Goal: Transaction & Acquisition: Purchase product/service

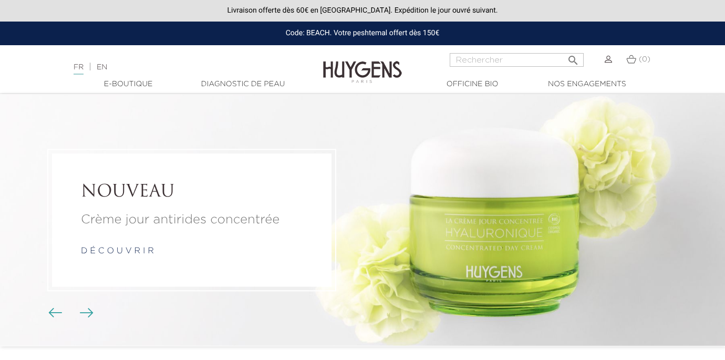
click at [609, 58] on img at bounding box center [608, 59] width 7 height 7
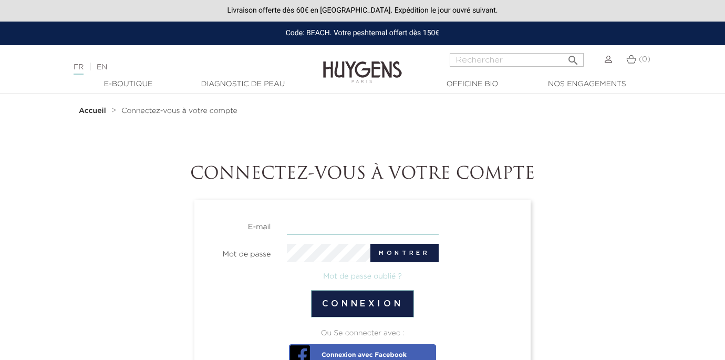
click at [351, 221] on input "email" at bounding box center [363, 225] width 152 height 18
paste input "sales@huygens.fr"
type input "sales@huygens.fr"
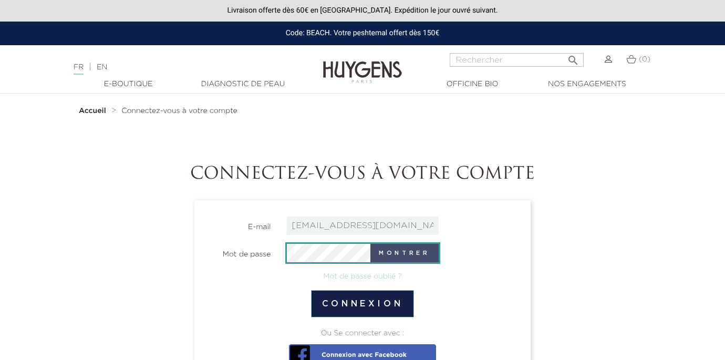
click at [399, 250] on button "Montrer" at bounding box center [404, 253] width 68 height 18
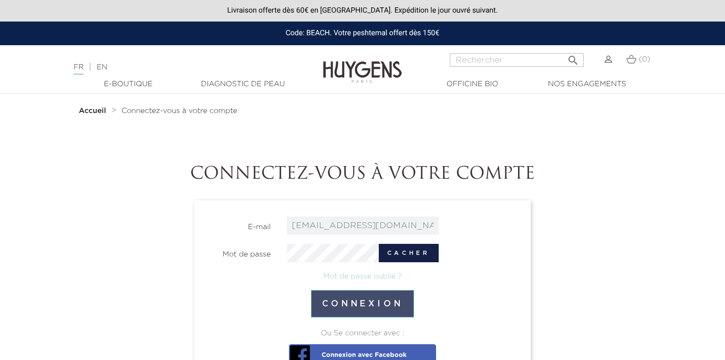
click at [372, 311] on button "Connexion" at bounding box center [362, 303] width 103 height 27
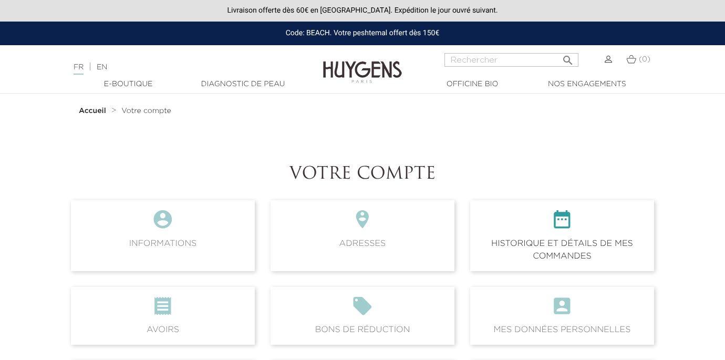
click at [517, 236] on icon "" at bounding box center [562, 223] width 167 height 28
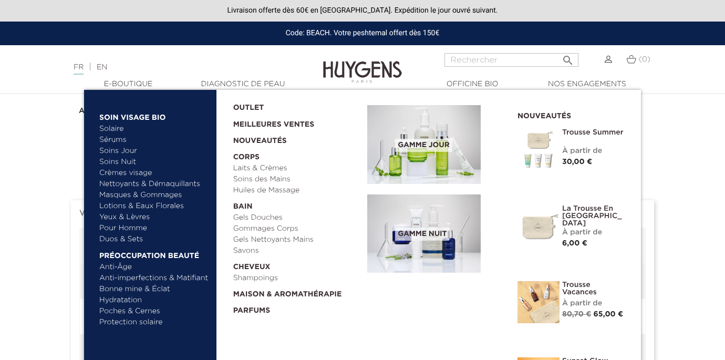
click at [542, 151] on img at bounding box center [538, 150] width 42 height 42
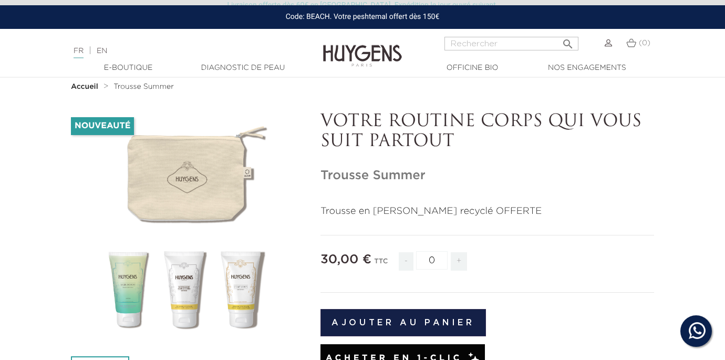
scroll to position [41, 0]
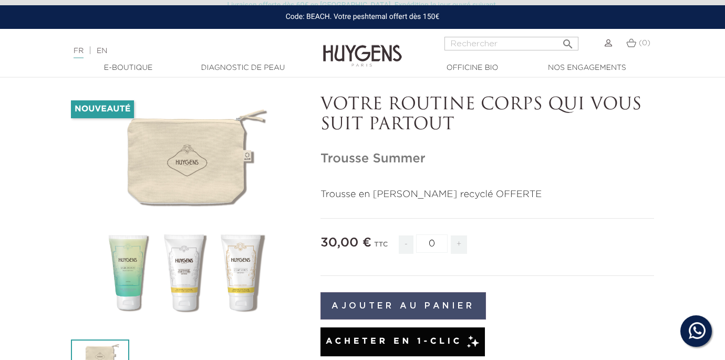
click at [375, 305] on button "Ajouter au panier" at bounding box center [402, 305] width 165 height 27
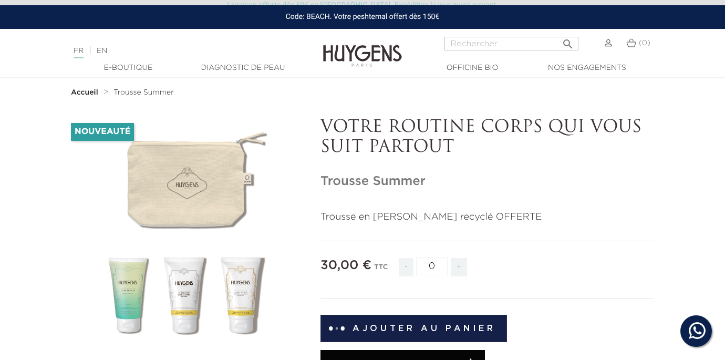
scroll to position [0, 0]
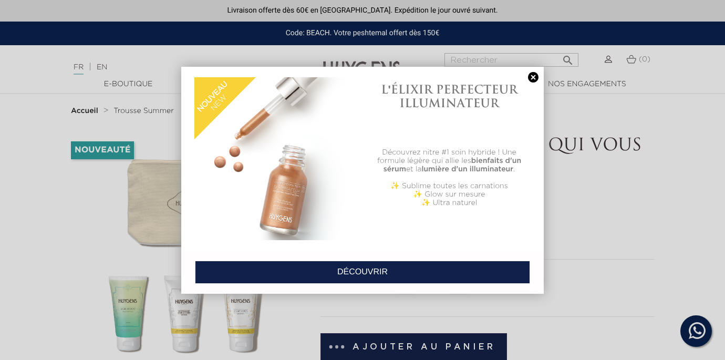
click at [533, 80] on link at bounding box center [533, 77] width 15 height 11
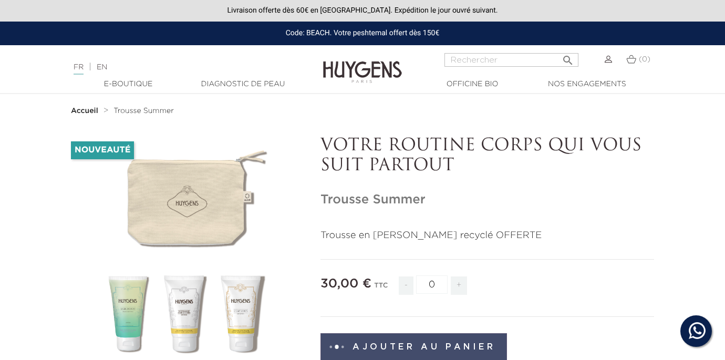
click at [447, 347] on button "Ajouter au panier" at bounding box center [413, 346] width 186 height 27
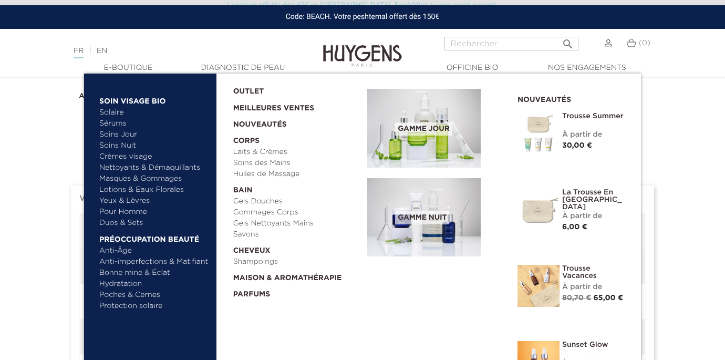
scroll to position [14, 0]
click at [263, 123] on link "Nouveautés" at bounding box center [296, 122] width 127 height 16
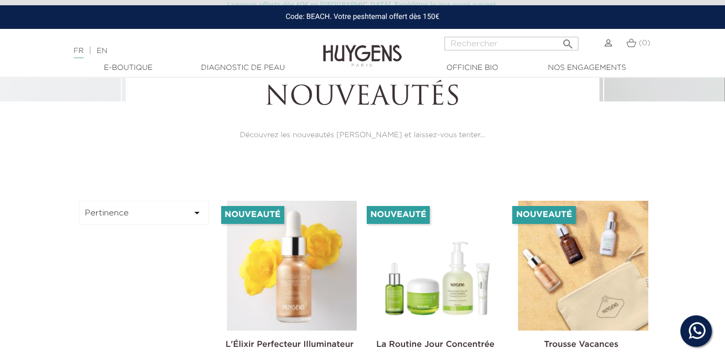
scroll to position [281, 0]
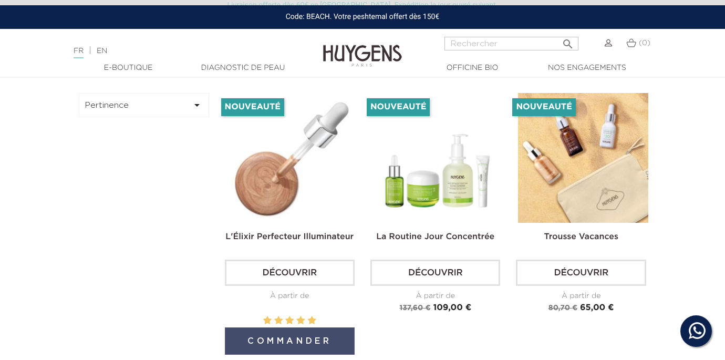
click at [281, 340] on button "Commander" at bounding box center [290, 340] width 130 height 27
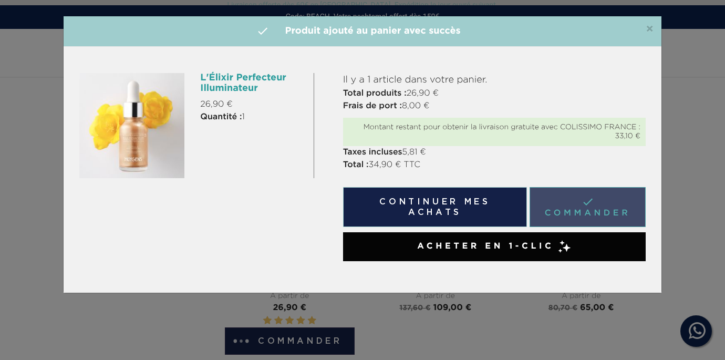
click at [587, 213] on link " Commander" at bounding box center [588, 207] width 116 height 40
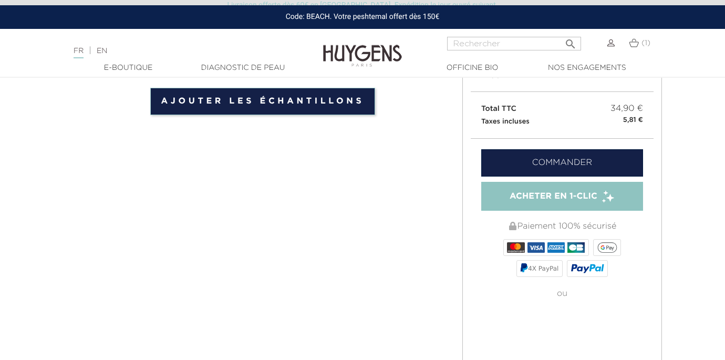
scroll to position [310, 0]
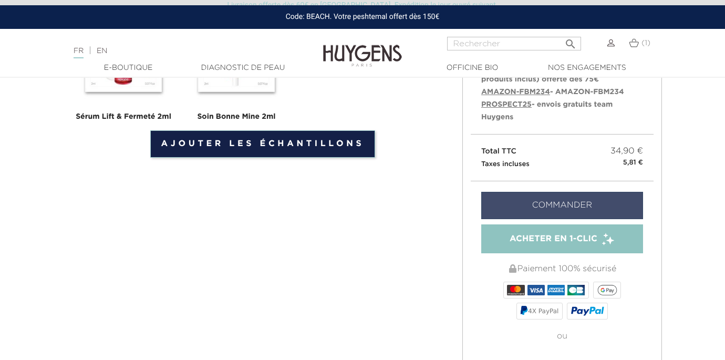
click at [586, 206] on link "Commander" at bounding box center [562, 205] width 162 height 27
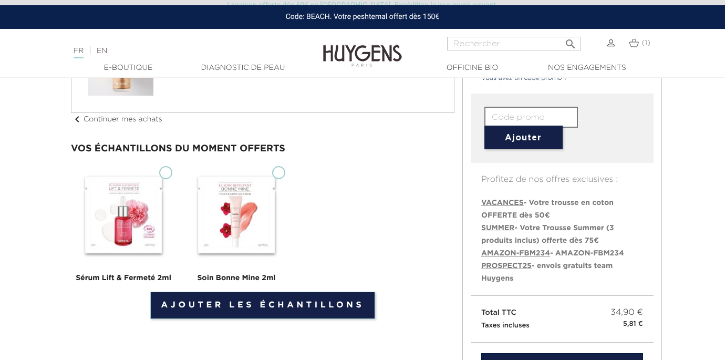
scroll to position [167, 0]
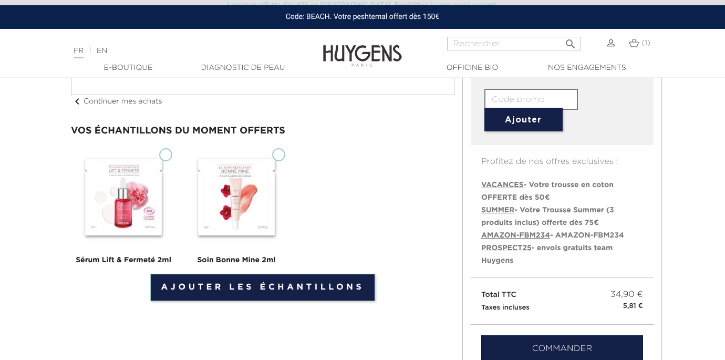
click at [489, 254] on li "PROSPECT25 - envois gratuits team Huygens" at bounding box center [562, 254] width 162 height 25
click at [489, 251] on span "PROSPECT25" at bounding box center [506, 247] width 50 height 7
type input "PROSPECT25"
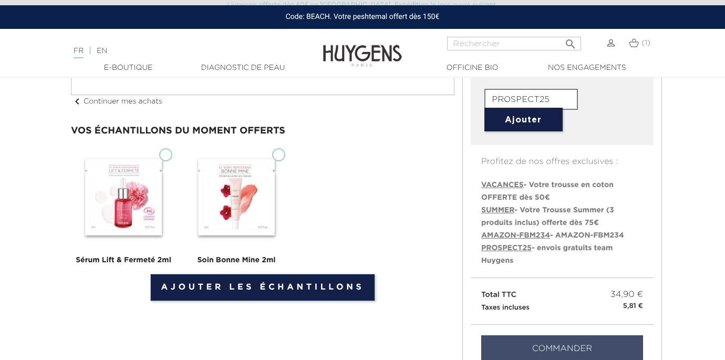
click at [531, 343] on link "Commander" at bounding box center [562, 348] width 162 height 27
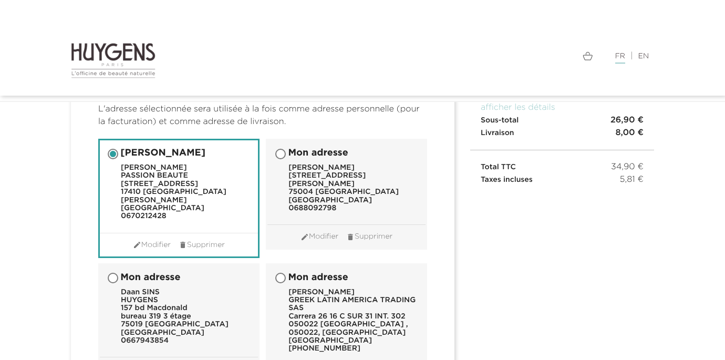
scroll to position [150, 0]
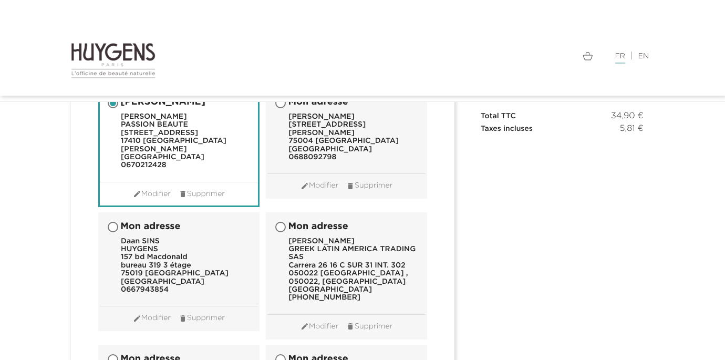
click at [115, 223] on input "Mon adresse Daan SINS HUYGENS 157 bd Macdonald bureau 319 3 étage 75019 PARIS F…" at bounding box center [114, 228] width 11 height 11
radio input "true"
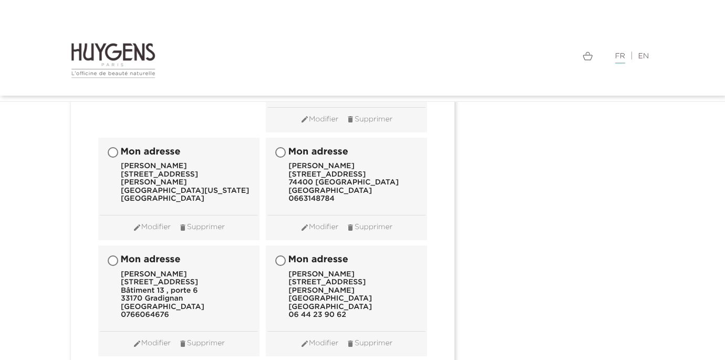
scroll to position [10594, 0]
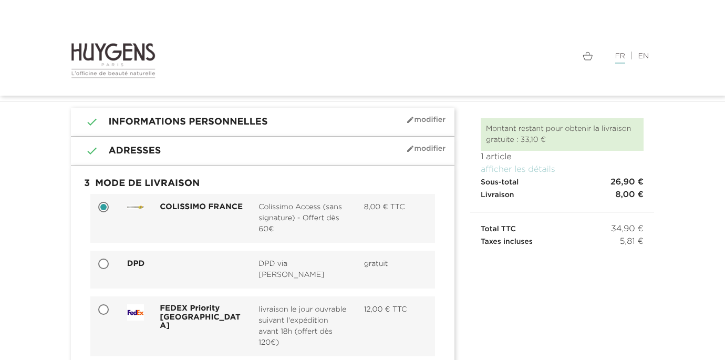
scroll to position [37, 0]
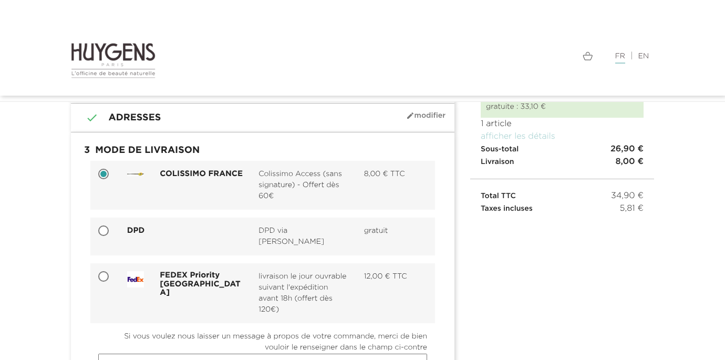
scroll to position [87, 0]
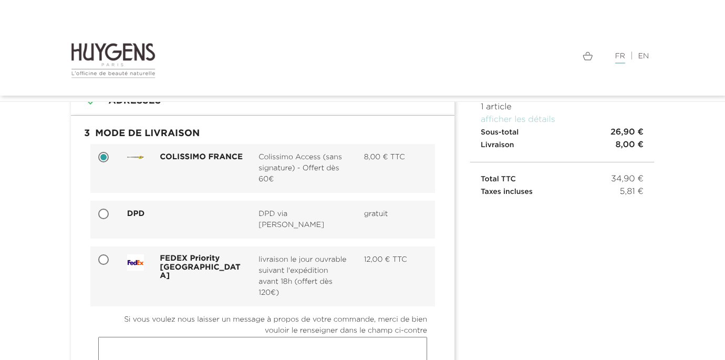
click at [353, 68] on div at bounding box center [212, 60] width 299 height 37
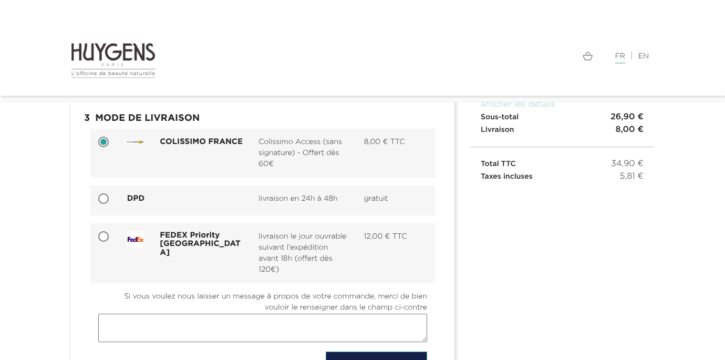
scroll to position [100, 0]
